Goal: Book appointment/travel/reservation

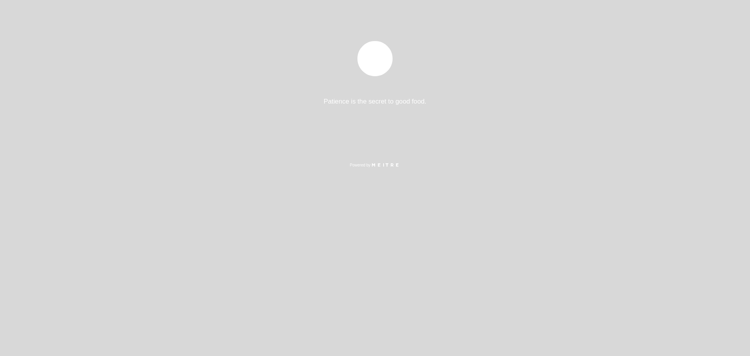
select select "es"
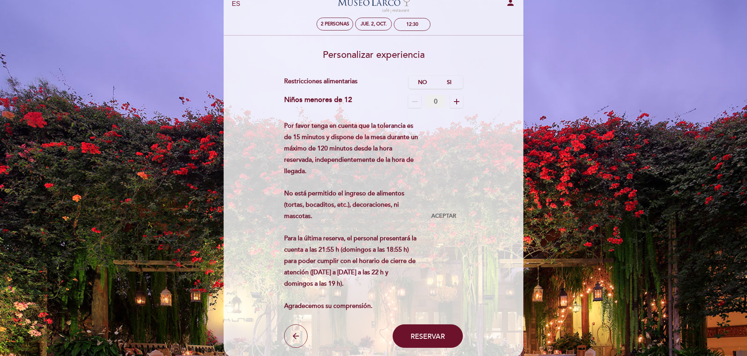
scroll to position [39, 0]
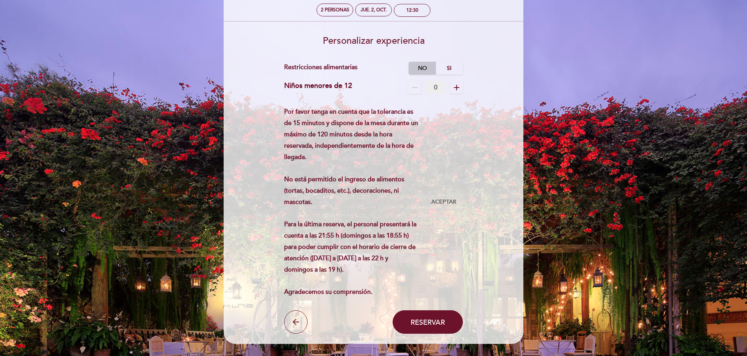
click at [430, 66] on label "No" at bounding box center [422, 68] width 27 height 13
click at [442, 201] on span "Aceptar" at bounding box center [444, 202] width 25 height 8
click at [426, 311] on button "Reservar" at bounding box center [428, 321] width 70 height 23
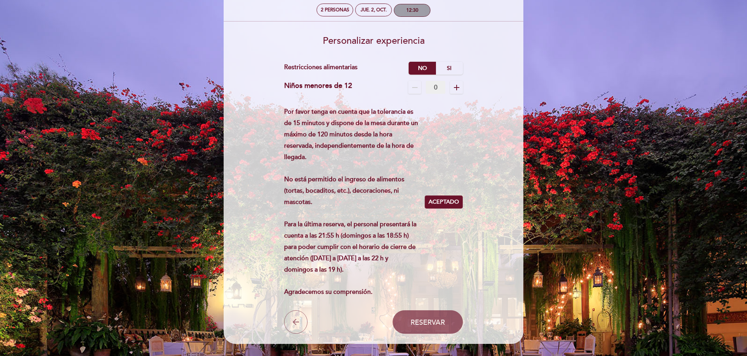
click at [415, 14] on div "12:30" at bounding box center [412, 10] width 36 height 12
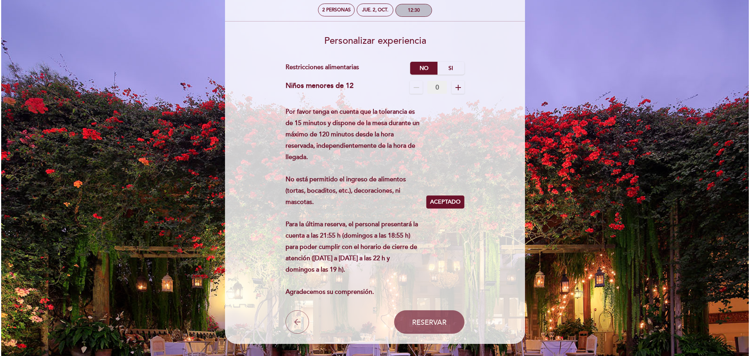
scroll to position [0, 0]
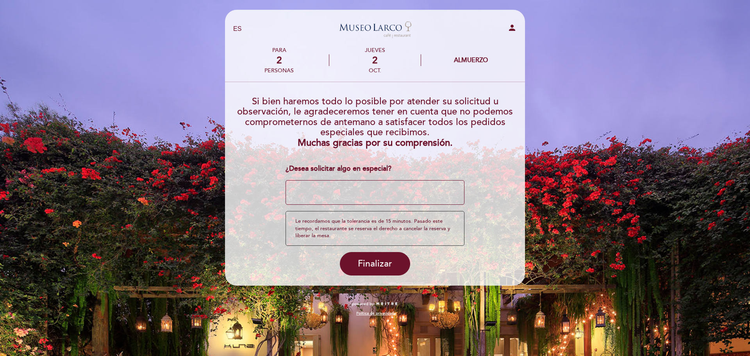
click at [366, 191] on textarea at bounding box center [374, 192] width 179 height 25
click at [241, 30] on select "EN ES PT" at bounding box center [237, 29] width 9 height 9
click at [513, 31] on icon "person" at bounding box center [511, 27] width 9 height 9
select select "es"
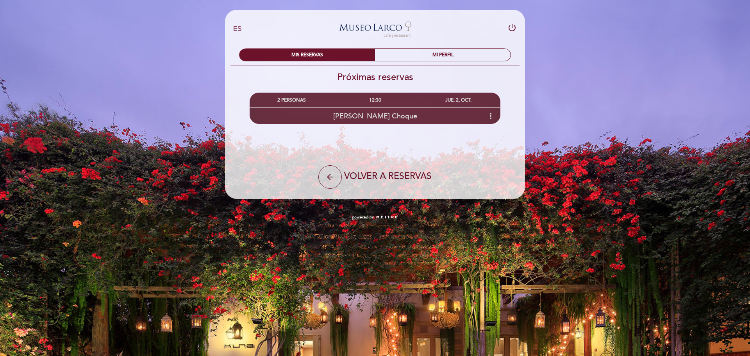
click at [489, 112] on icon "more_vert" at bounding box center [490, 115] width 9 height 9
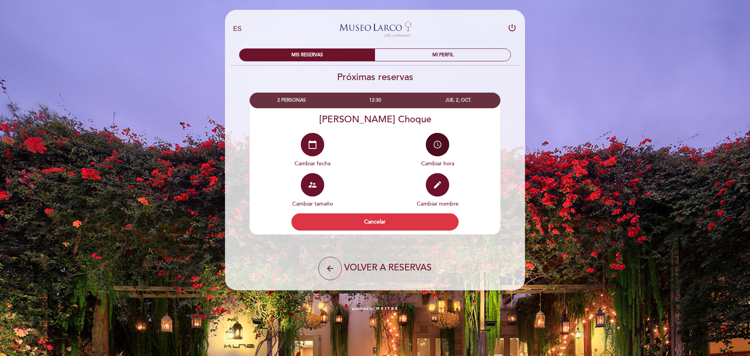
click at [433, 147] on icon "access_time" at bounding box center [437, 144] width 9 height 9
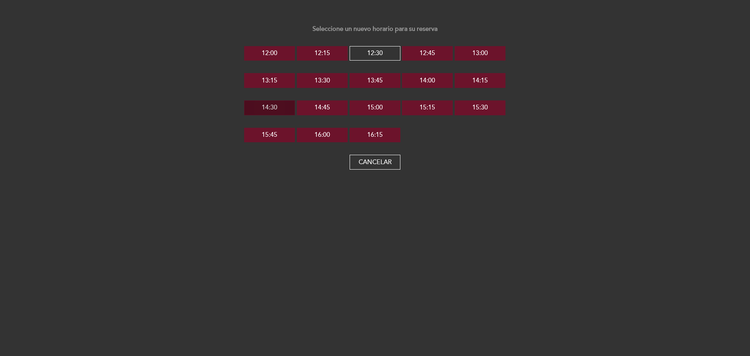
click at [284, 104] on button "14:30" at bounding box center [269, 107] width 51 height 15
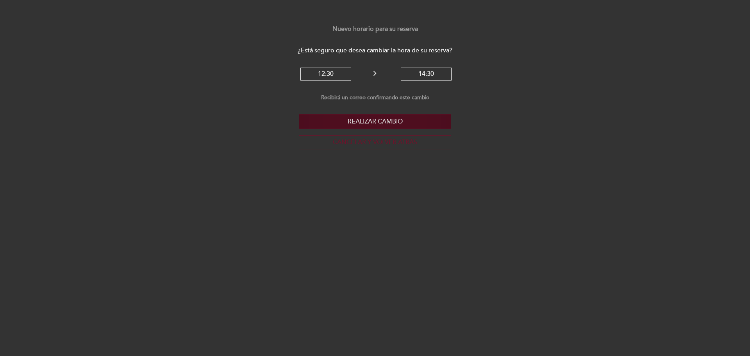
click at [388, 115] on button "Realizar cambio" at bounding box center [375, 121] width 152 height 15
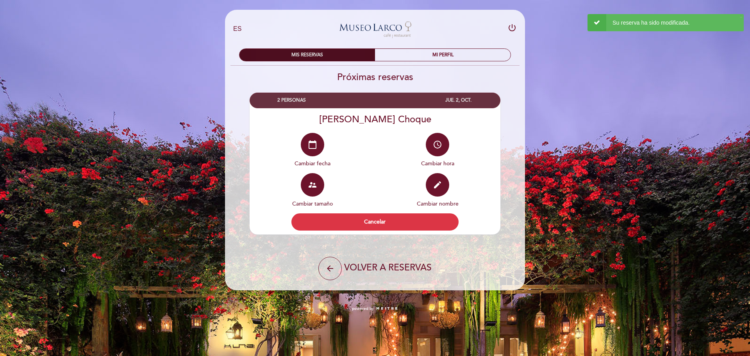
click at [353, 59] on div "MIS RESERVAS" at bounding box center [307, 55] width 136 height 12
click at [336, 263] on button "arrow_back" at bounding box center [329, 268] width 23 height 23
select select "es"
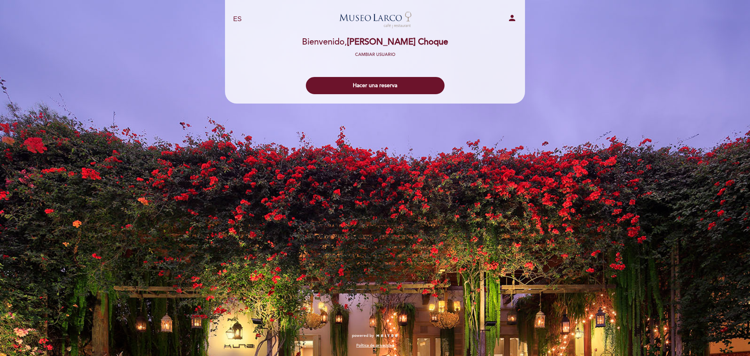
click at [367, 44] on span "[PERSON_NAME] Choque" at bounding box center [397, 42] width 101 height 11
click at [370, 82] on button "Hacer una reserva" at bounding box center [375, 85] width 139 height 17
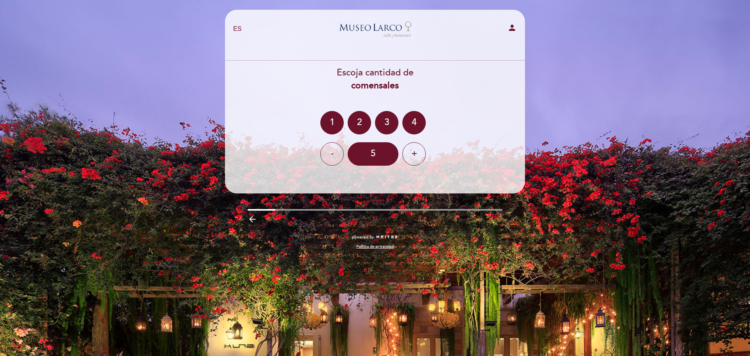
click at [515, 30] on icon "person" at bounding box center [511, 27] width 9 height 9
select select "es"
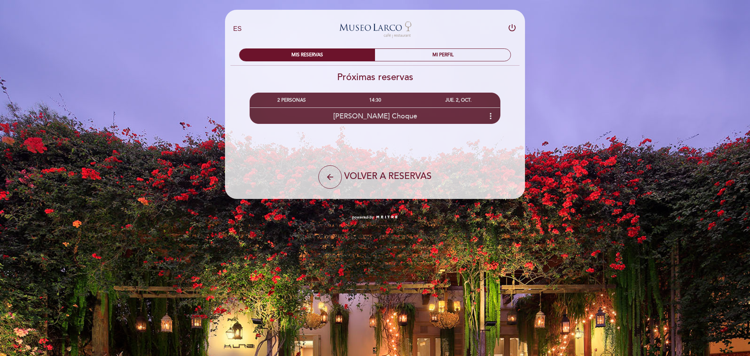
click at [485, 115] on div "[PERSON_NAME] Choque more_vert" at bounding box center [375, 115] width 250 height 17
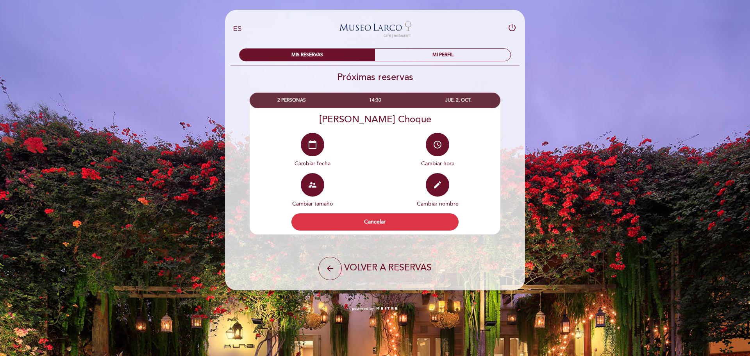
click at [547, 42] on div "EN ES PT [GEOGRAPHIC_DATA][PERSON_NAME] - Restaurant power_settings_new MIS RES…" at bounding box center [375, 159] width 750 height 319
